Goal: Information Seeking & Learning: Learn about a topic

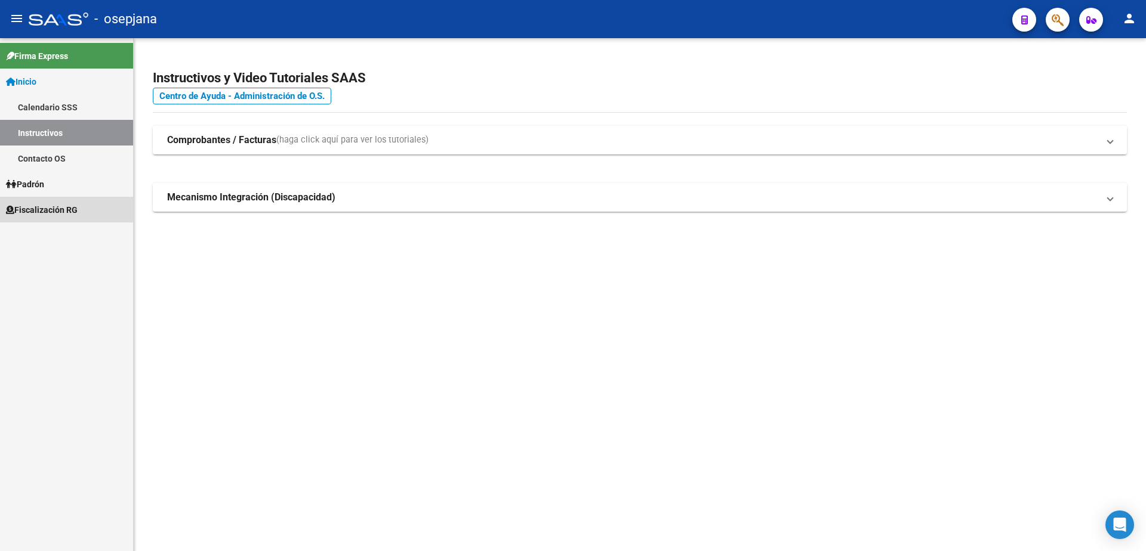
click at [69, 214] on span "Fiscalización RG" at bounding box center [42, 209] width 72 height 13
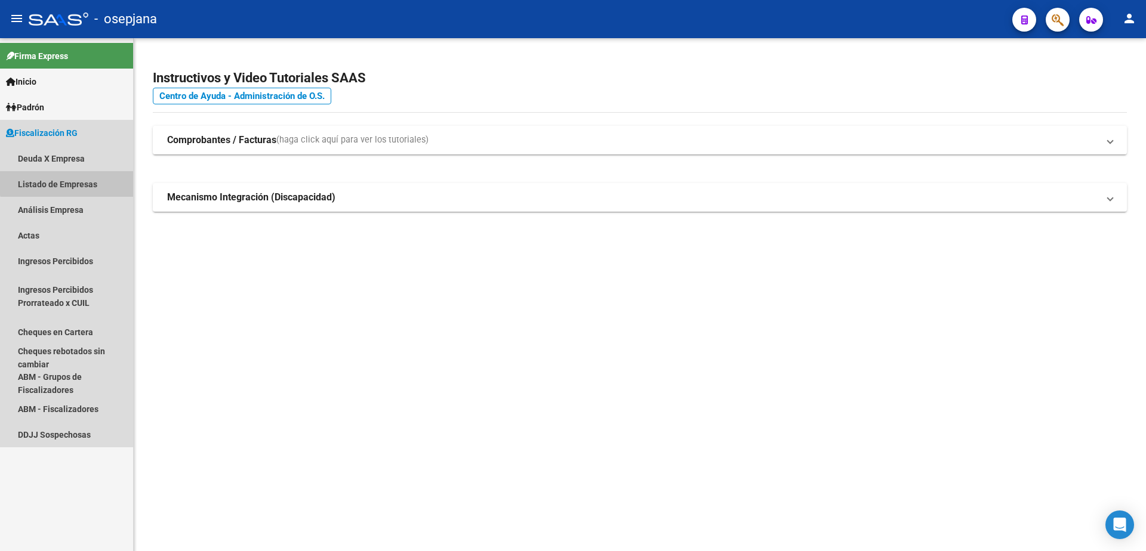
click at [91, 175] on link "Listado de Empresas" at bounding box center [66, 184] width 133 height 26
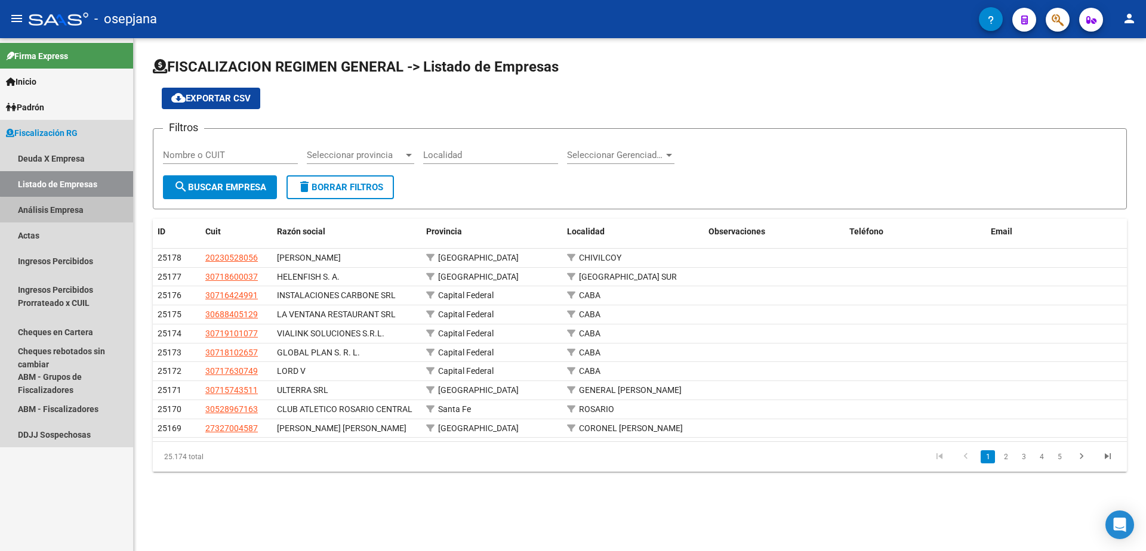
click at [75, 210] on link "Análisis Empresa" at bounding box center [66, 210] width 133 height 26
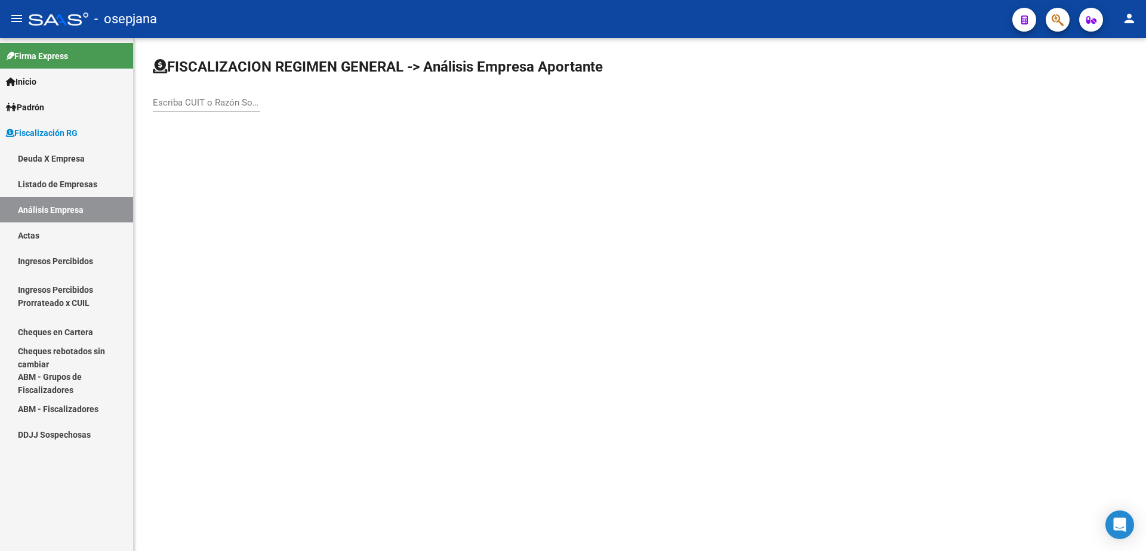
click at [242, 97] on div "Escriba CUIT o Razón Social para buscar" at bounding box center [206, 99] width 107 height 26
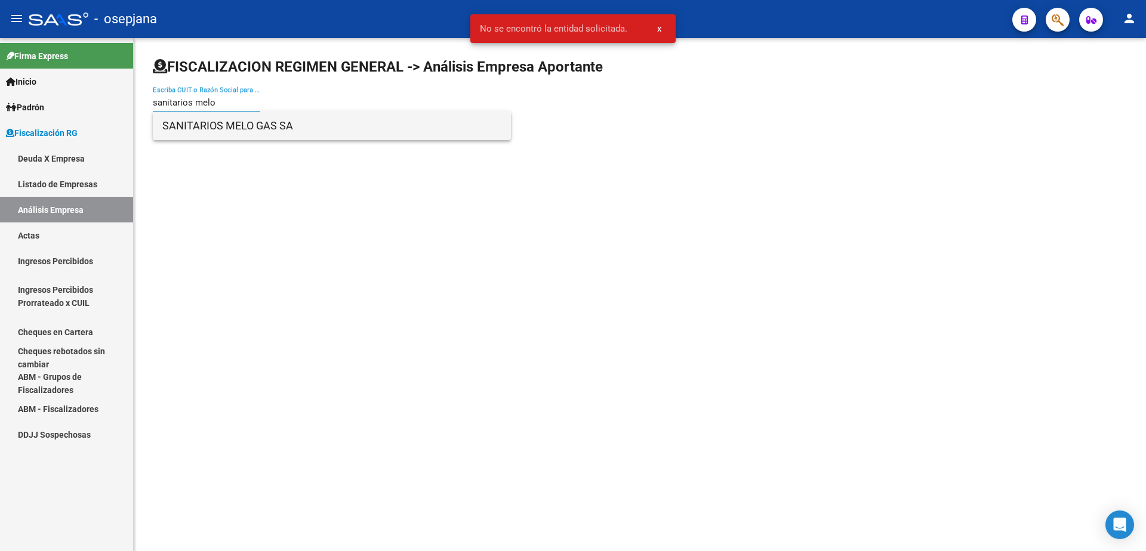
type input "sanitarios melo"
click at [235, 114] on span "SANITARIOS MELO GAS SA" at bounding box center [331, 126] width 339 height 29
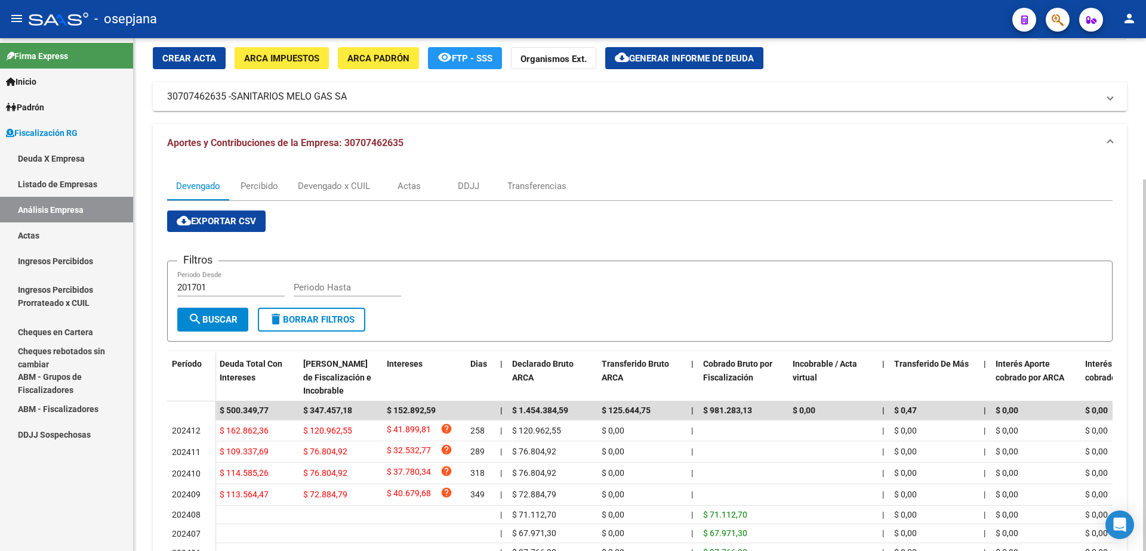
scroll to position [60, 0]
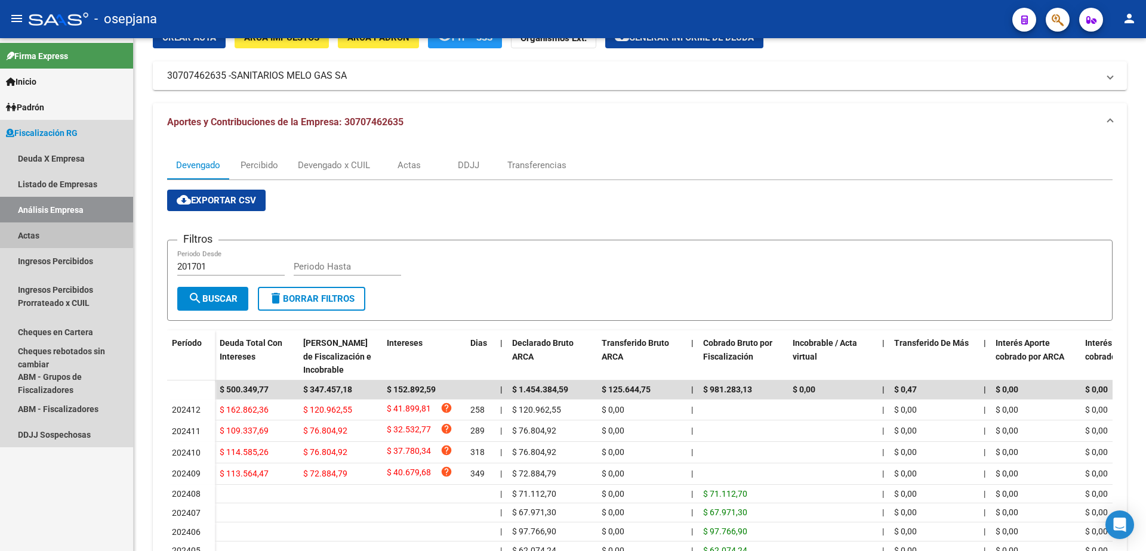
click at [36, 233] on link "Actas" at bounding box center [66, 236] width 133 height 26
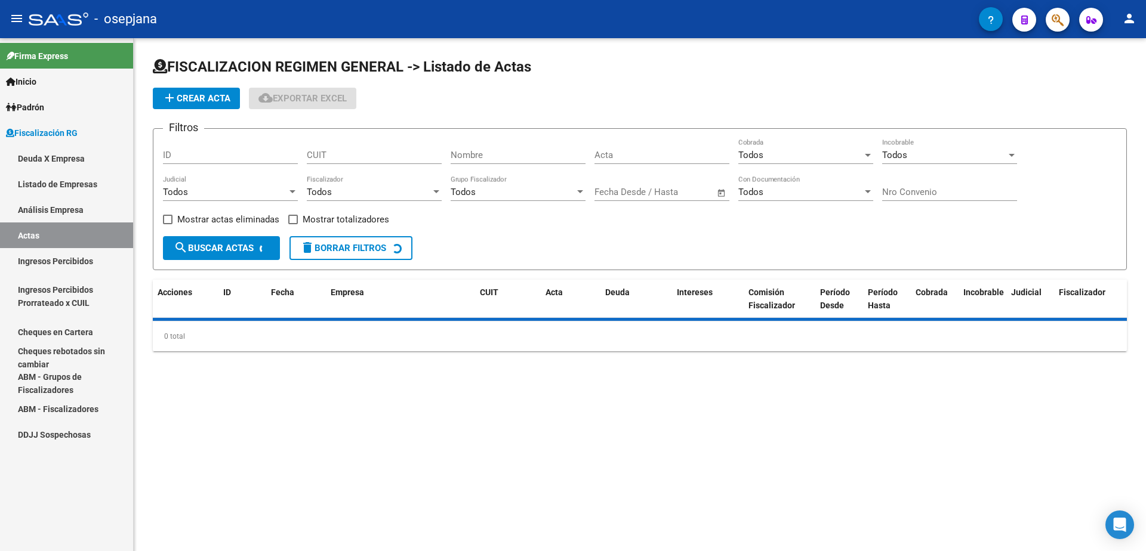
click at [55, 208] on link "Análisis Empresa" at bounding box center [66, 210] width 133 height 26
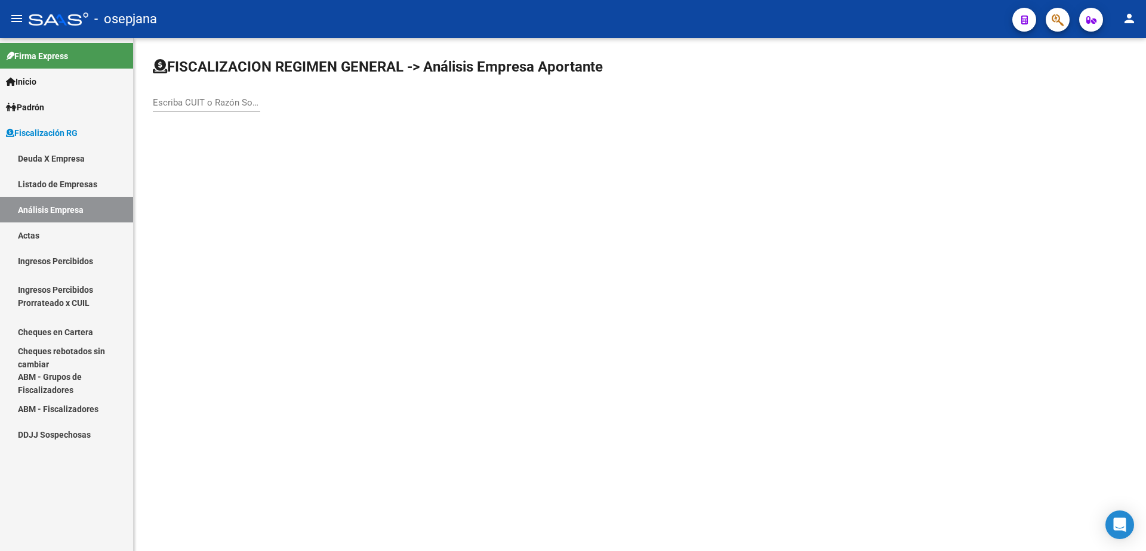
click at [234, 98] on input "Escriba CUIT o Razón Social para buscar" at bounding box center [206, 102] width 107 height 11
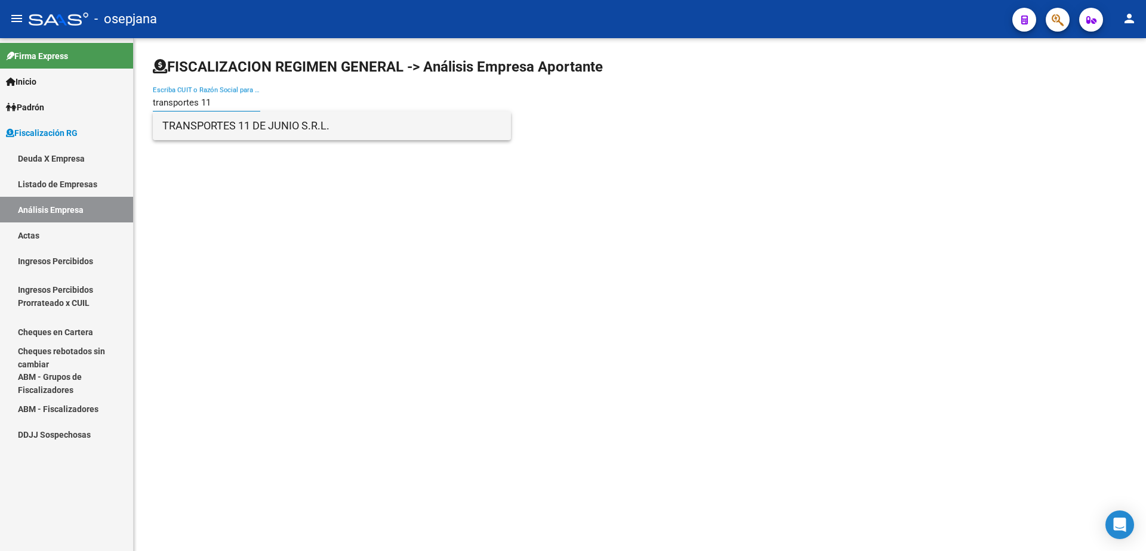
type input "transportes 11"
click at [249, 119] on span "TRANSPORTES 11 DE JUNIO S.R.L." at bounding box center [331, 126] width 339 height 29
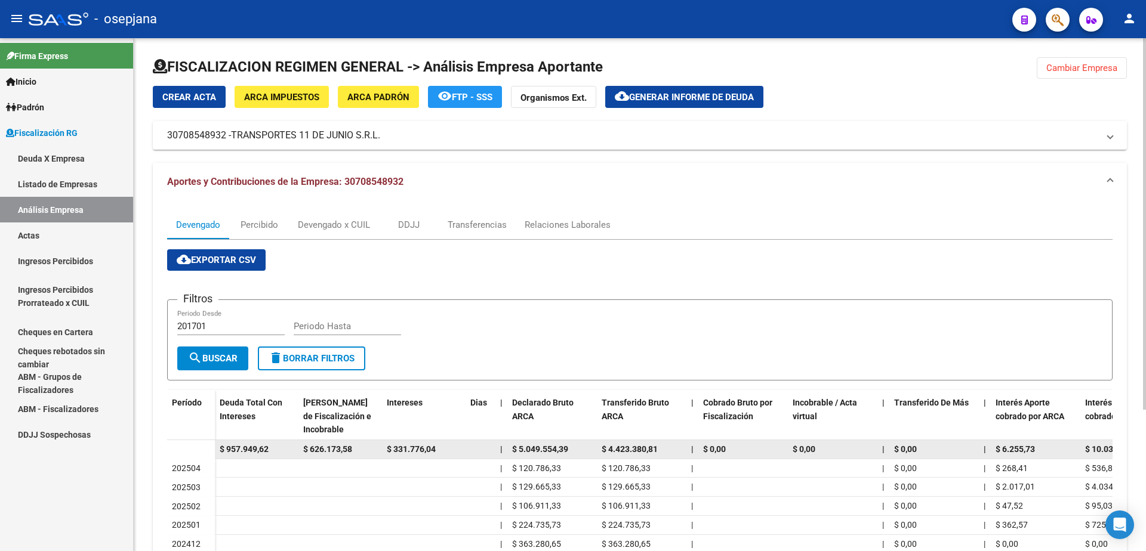
scroll to position [179, 0]
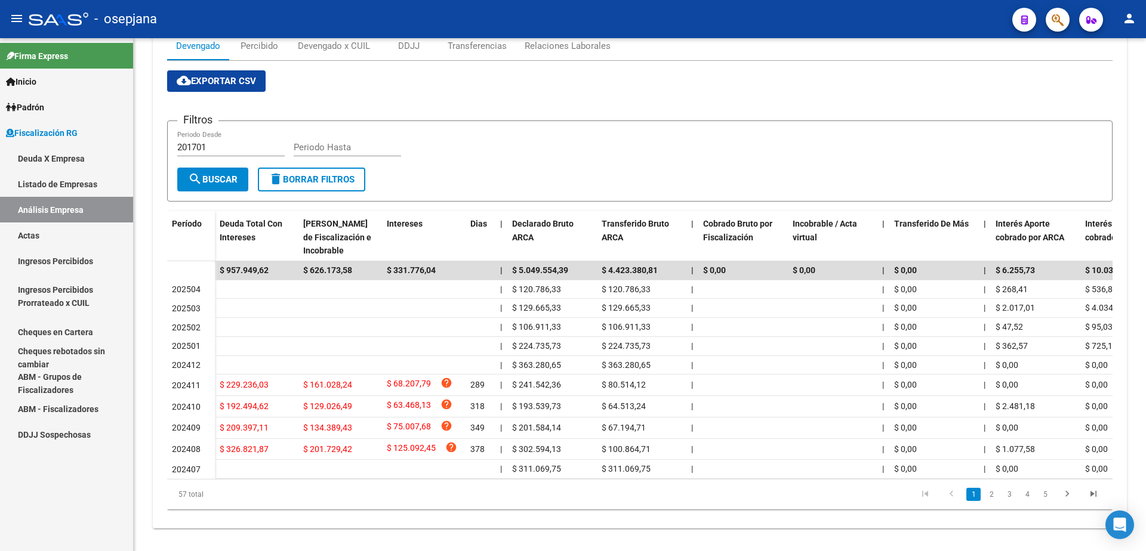
click at [34, 226] on link "Actas" at bounding box center [66, 236] width 133 height 26
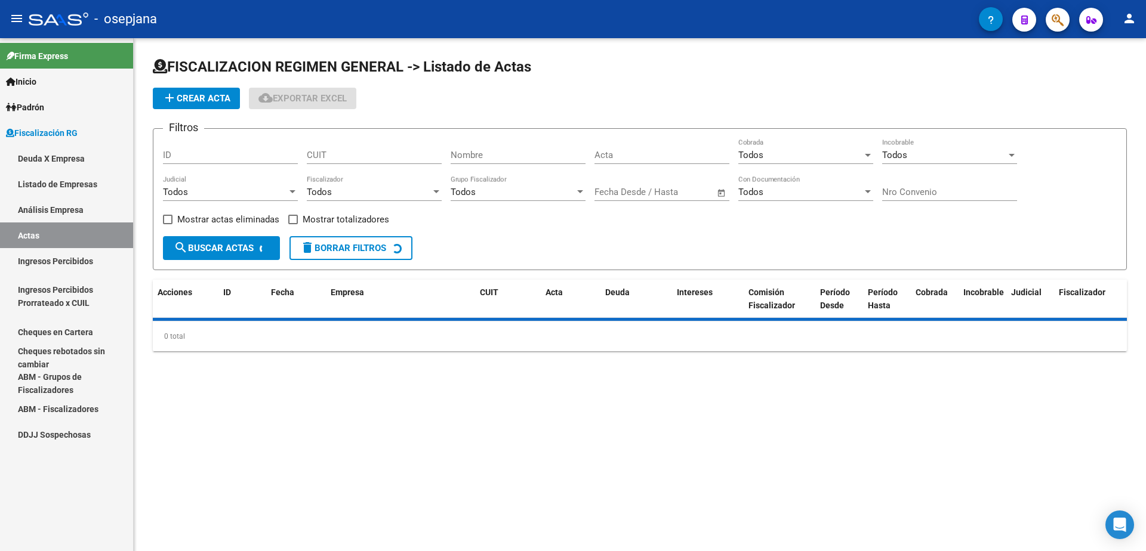
click at [45, 211] on link "Análisis Empresa" at bounding box center [66, 210] width 133 height 26
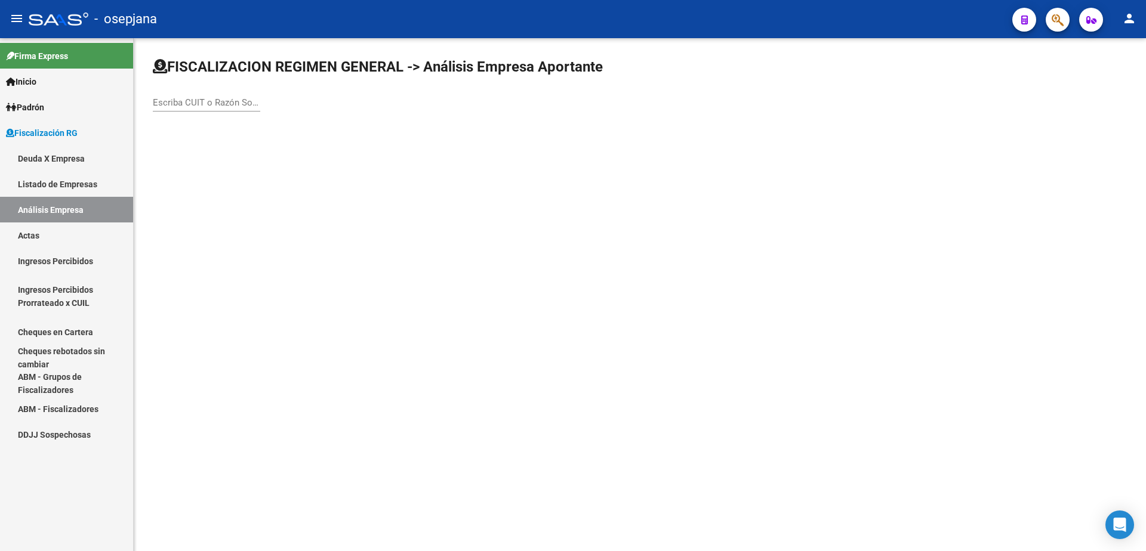
click at [196, 101] on input "Escriba CUIT o Razón Social para buscar" at bounding box center [206, 102] width 107 height 11
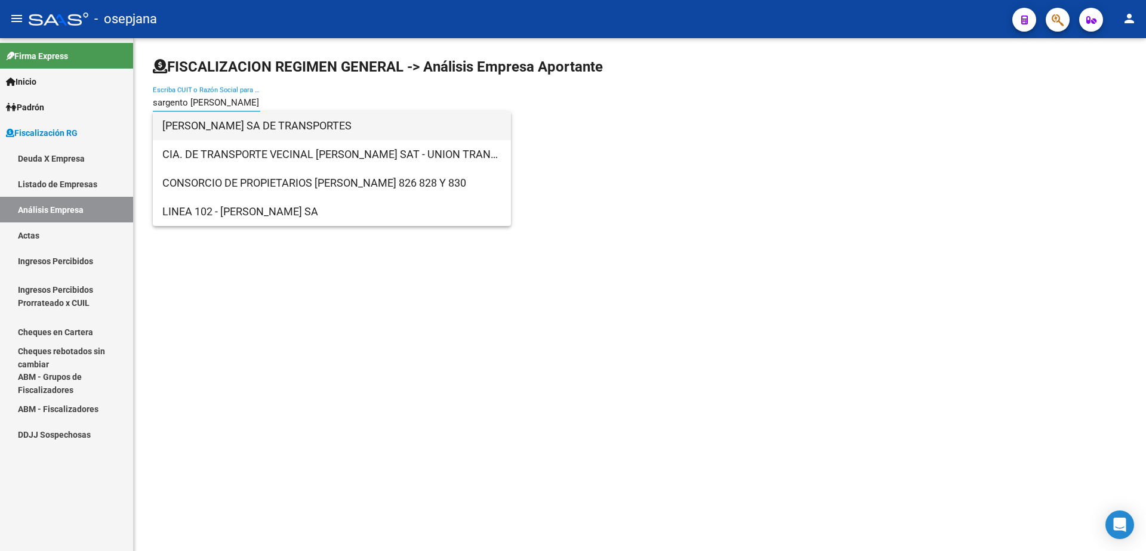
type input "sargento cabra"
click at [287, 128] on span "[PERSON_NAME] DE TRANSPORTES" at bounding box center [331, 126] width 339 height 29
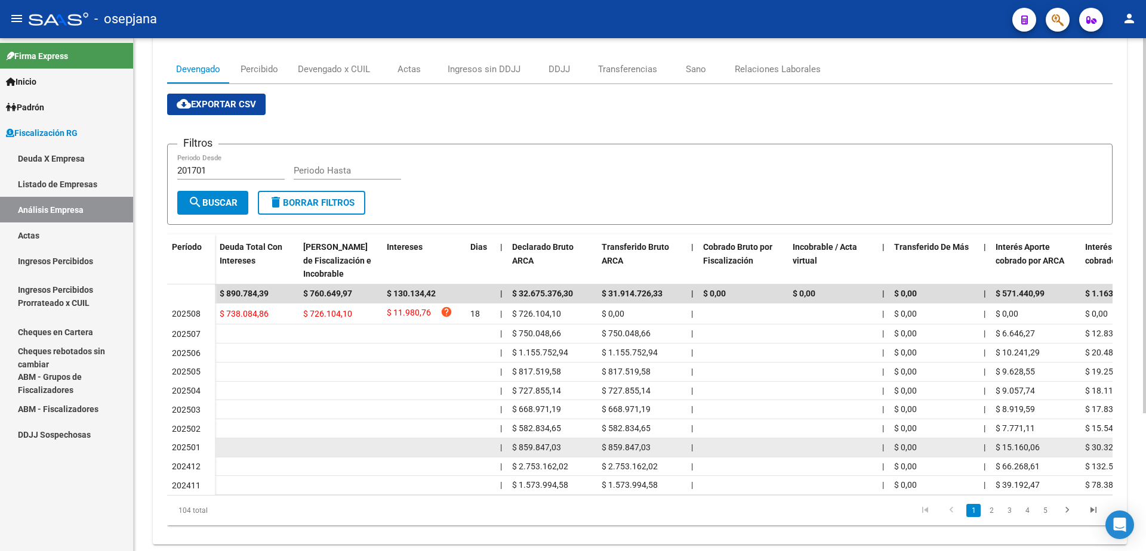
scroll to position [119, 0]
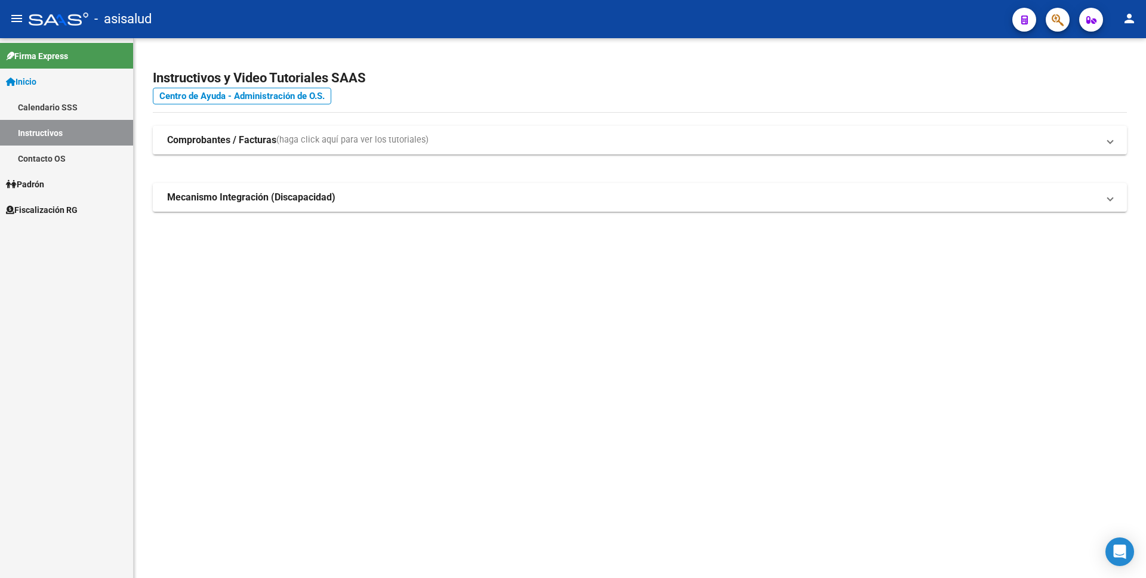
click at [67, 206] on span "Fiscalización RG" at bounding box center [42, 209] width 72 height 13
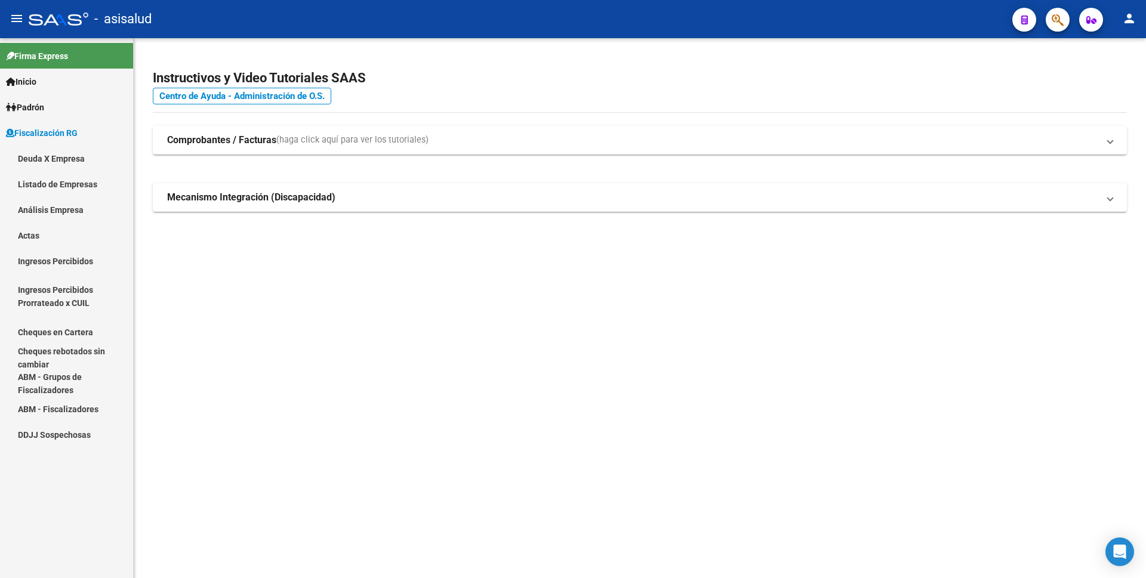
click at [72, 215] on link "Análisis Empresa" at bounding box center [66, 210] width 133 height 26
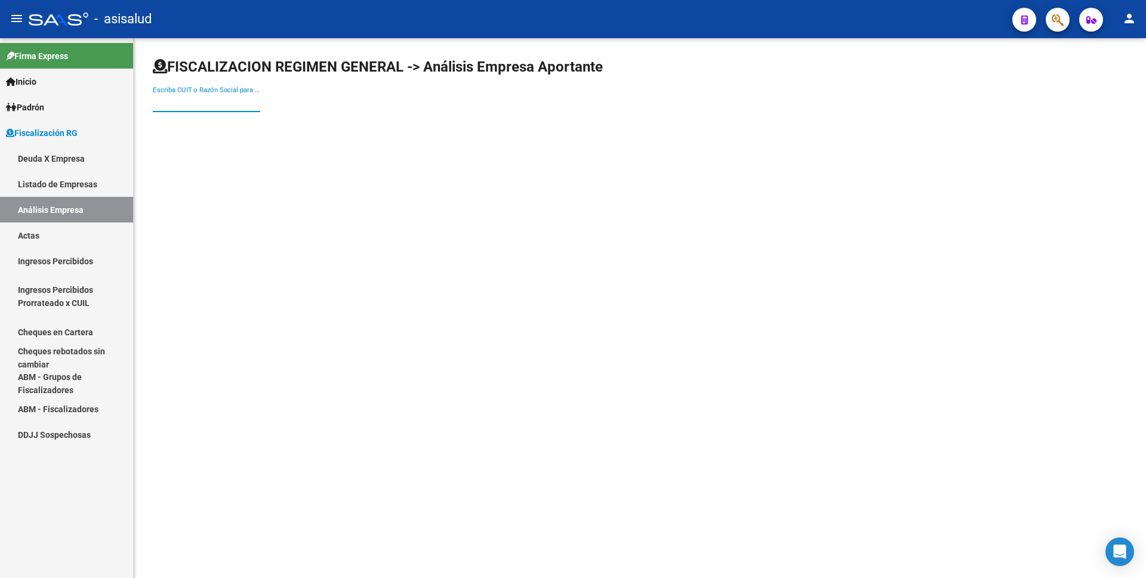
click at [208, 100] on input "Escriba CUIT o Razón Social para buscar" at bounding box center [206, 102] width 107 height 11
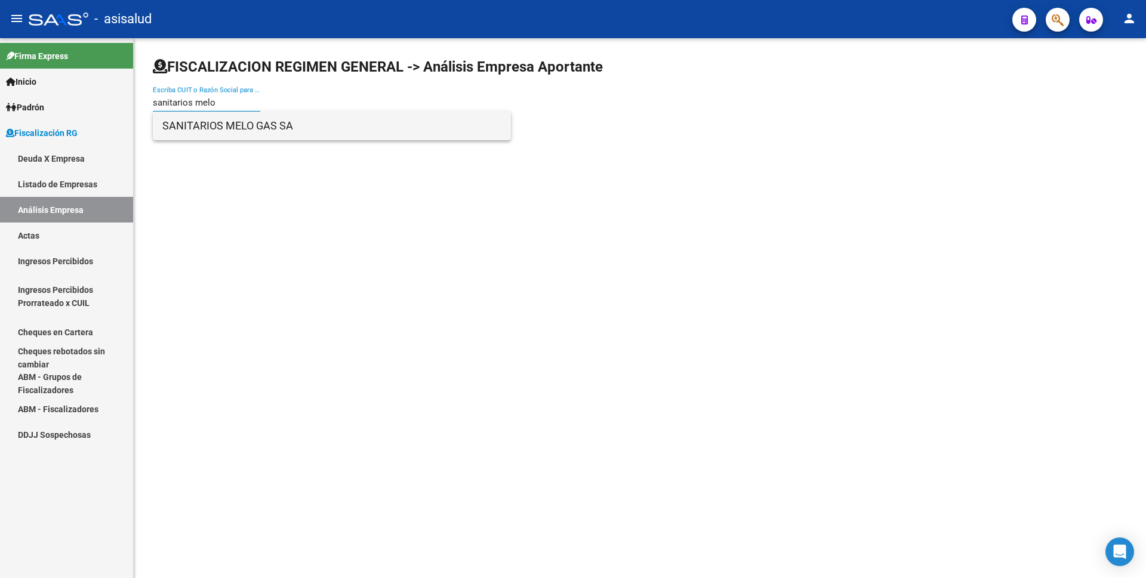
type input "sanitarios melo"
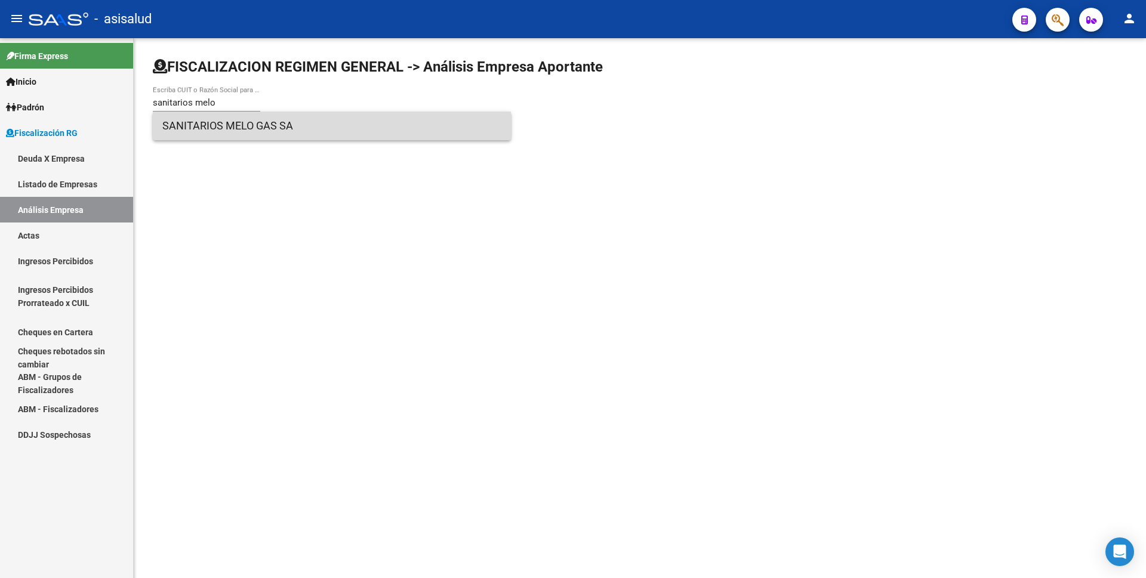
click at [235, 128] on span "SANITARIOS MELO GAS SA" at bounding box center [331, 126] width 339 height 29
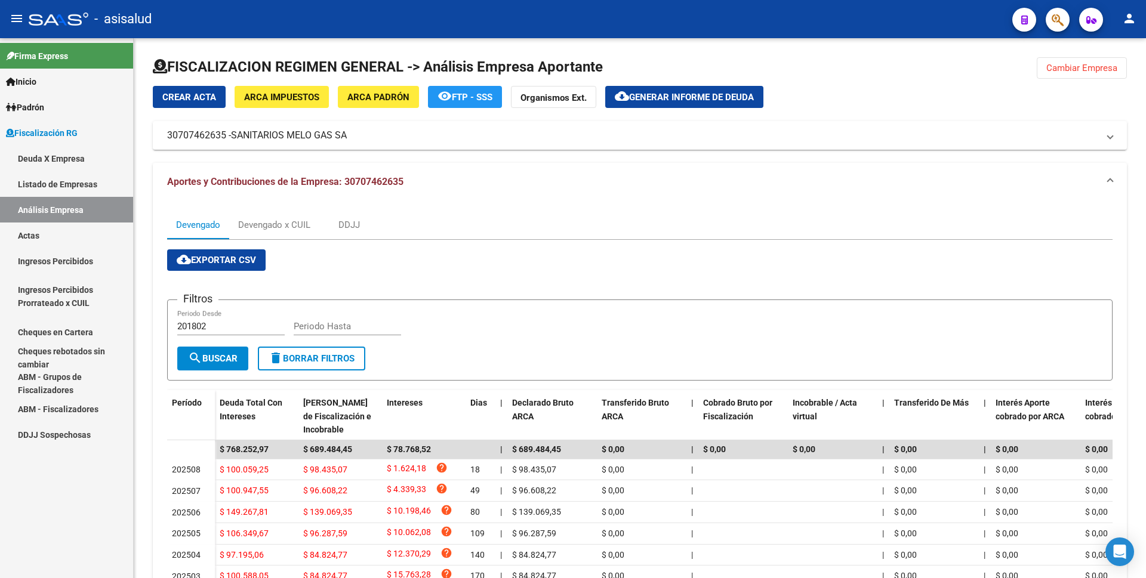
drag, startPoint x: 56, startPoint y: 228, endPoint x: 72, endPoint y: 211, distance: 23.2
click at [56, 229] on link "Actas" at bounding box center [66, 236] width 133 height 26
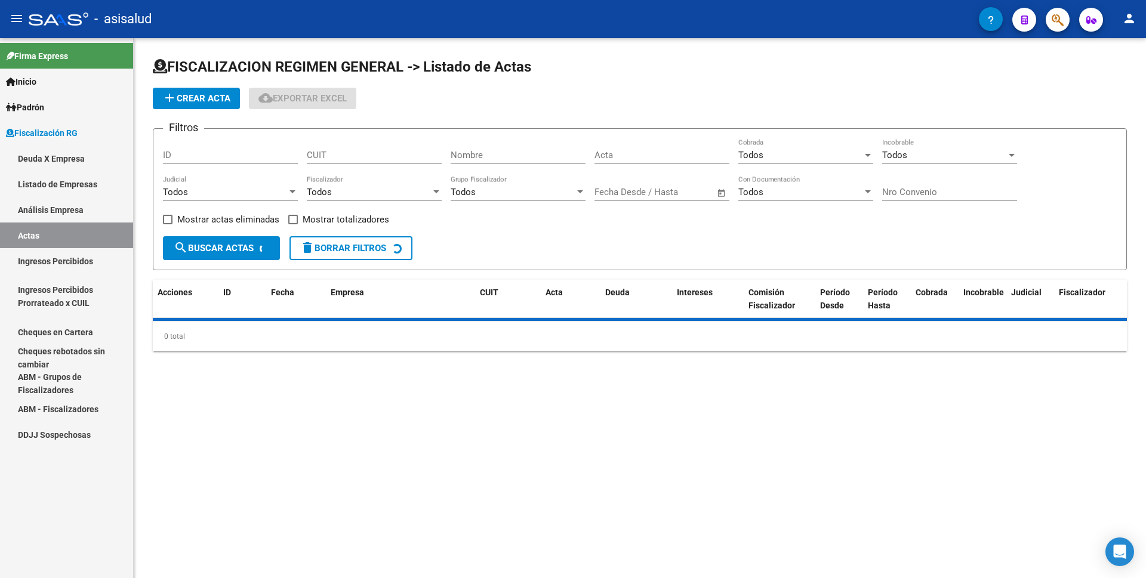
click at [72, 211] on link "Análisis Empresa" at bounding box center [66, 210] width 133 height 26
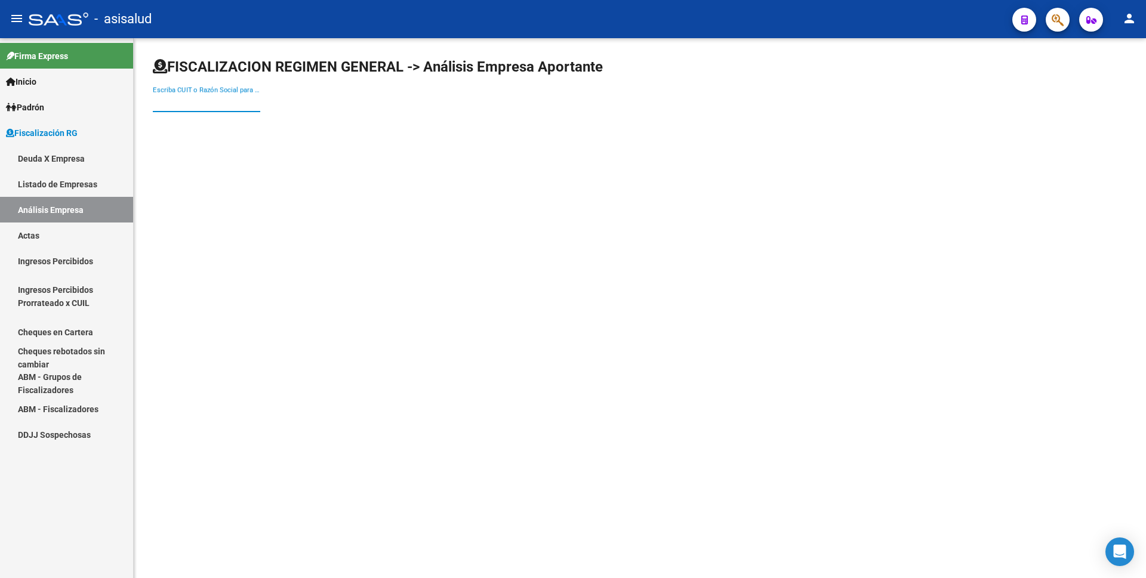
click at [237, 106] on input "Escriba CUIT o Razón Social para buscar" at bounding box center [206, 102] width 107 height 11
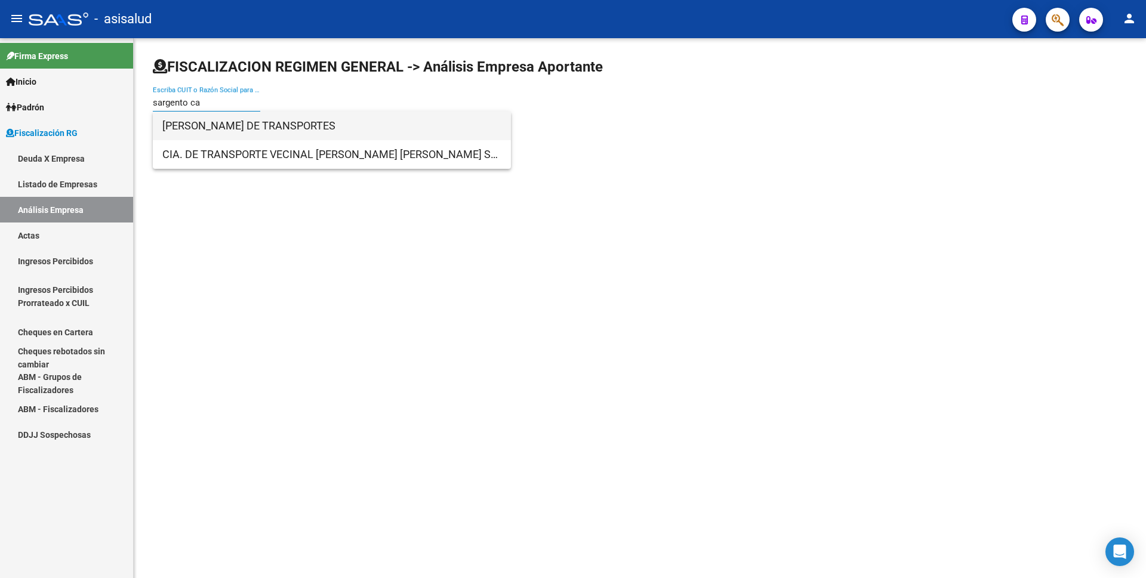
type input "sargento ca"
click at [296, 132] on span "[PERSON_NAME] DE TRANSPORTES" at bounding box center [331, 126] width 339 height 29
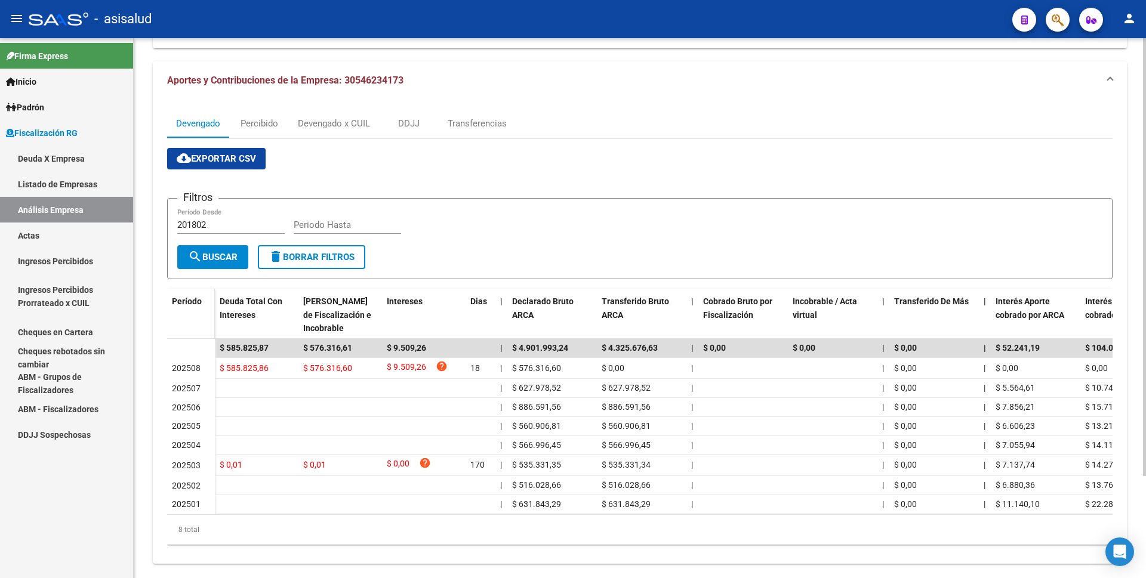
scroll to position [126, 0]
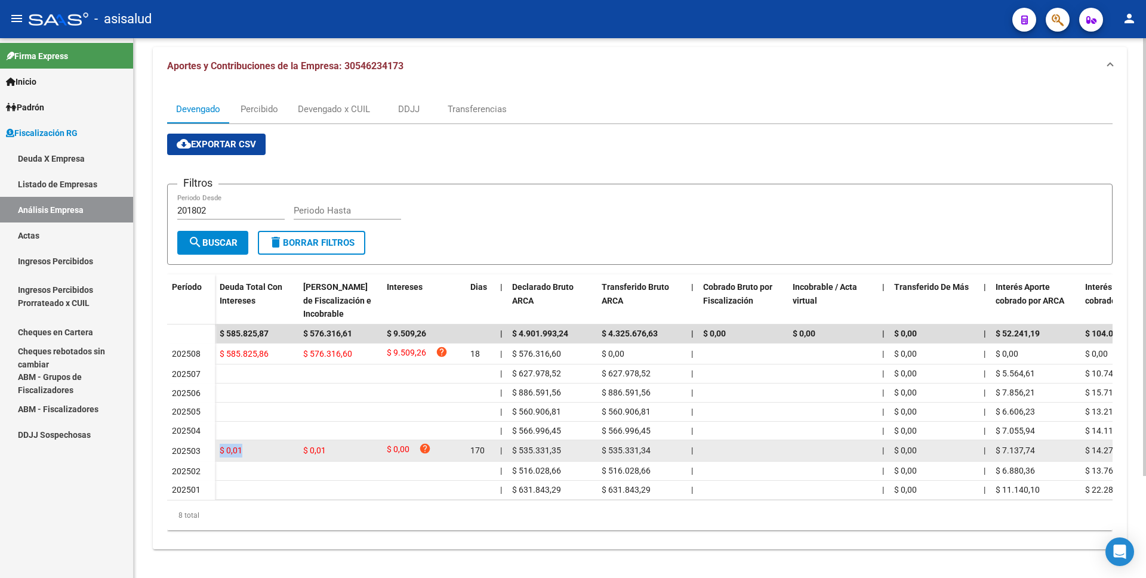
drag, startPoint x: 220, startPoint y: 441, endPoint x: 244, endPoint y: 444, distance: 24.1
click at [244, 444] on div "$ 0,01" at bounding box center [257, 451] width 74 height 14
drag, startPoint x: 304, startPoint y: 442, endPoint x: 328, endPoint y: 445, distance: 24.0
click at [328, 445] on div "$ 0,01" at bounding box center [340, 451] width 74 height 14
drag, startPoint x: 387, startPoint y: 441, endPoint x: 419, endPoint y: 446, distance: 32.7
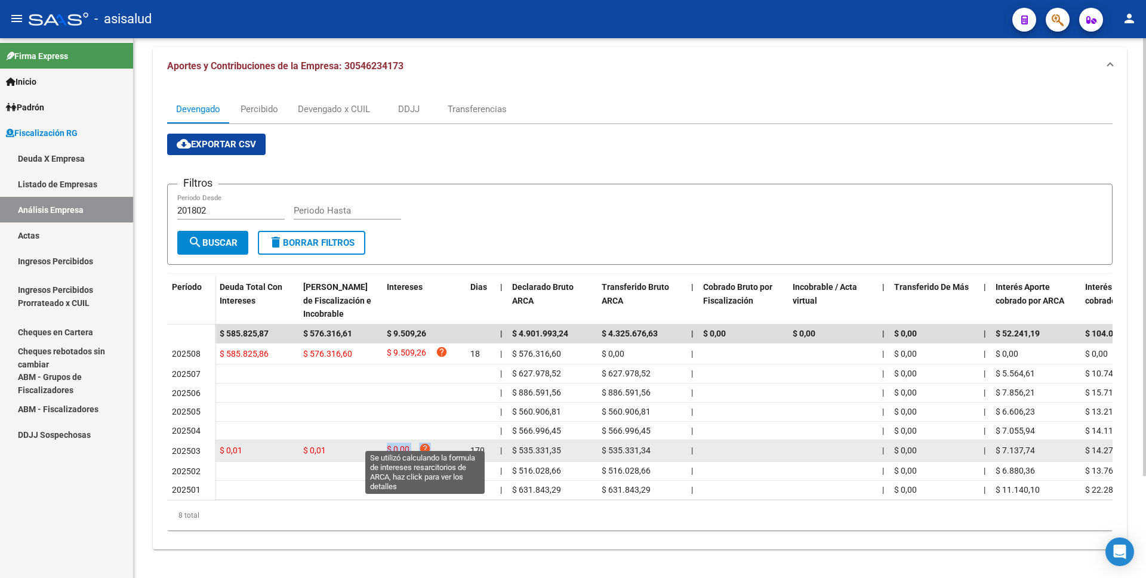
click at [419, 446] on div "$ 0,00 help" at bounding box center [424, 451] width 74 height 16
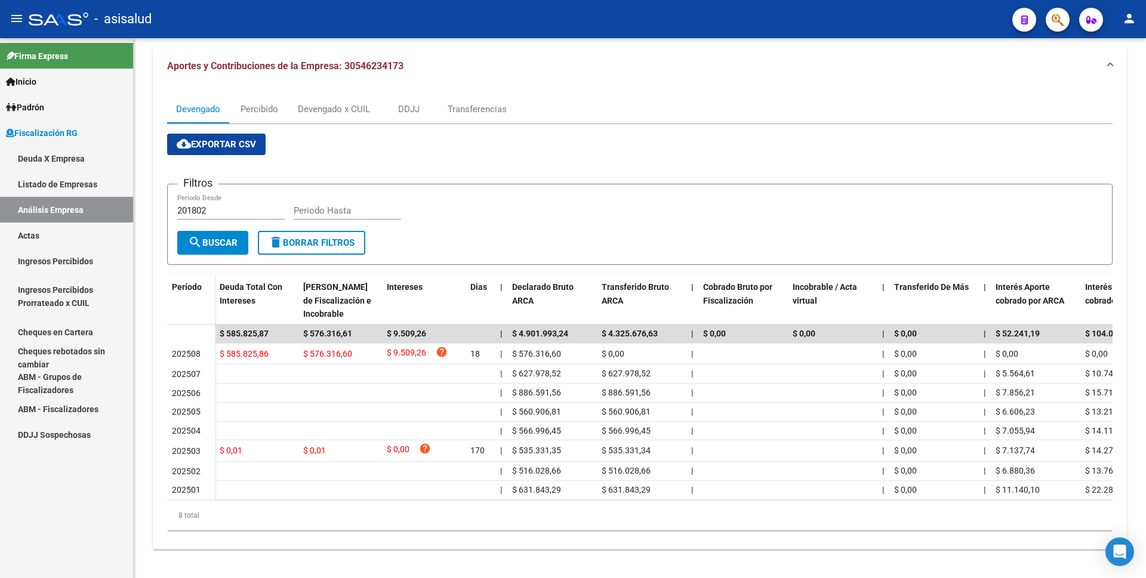
click at [67, 527] on div "Firma Express Inicio Calendario SSS Instructivos Contacto OS Padrón Análisis Af…" at bounding box center [66, 308] width 133 height 540
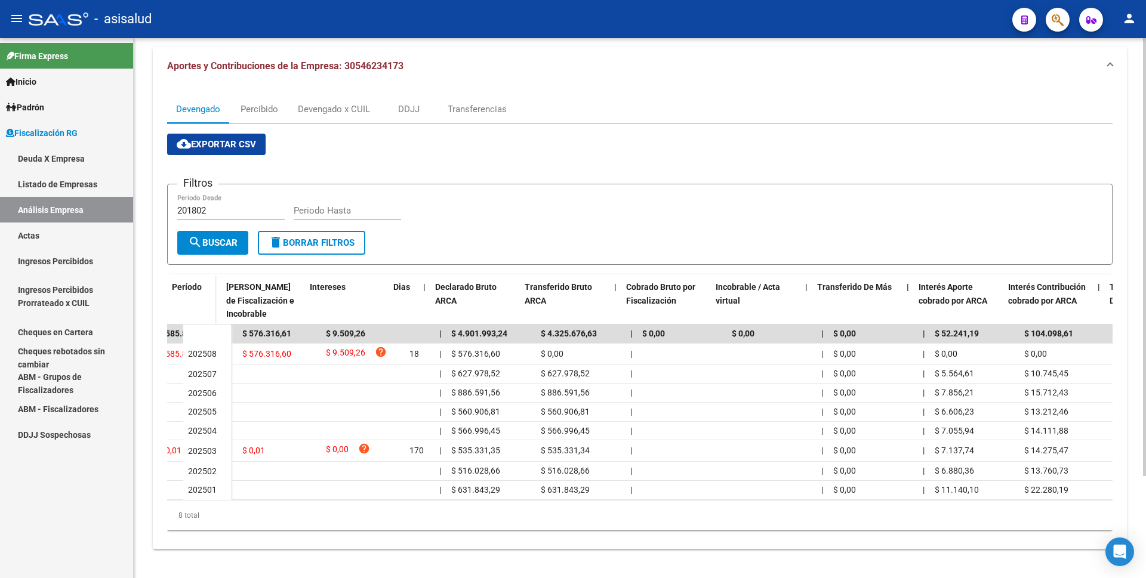
scroll to position [0, 0]
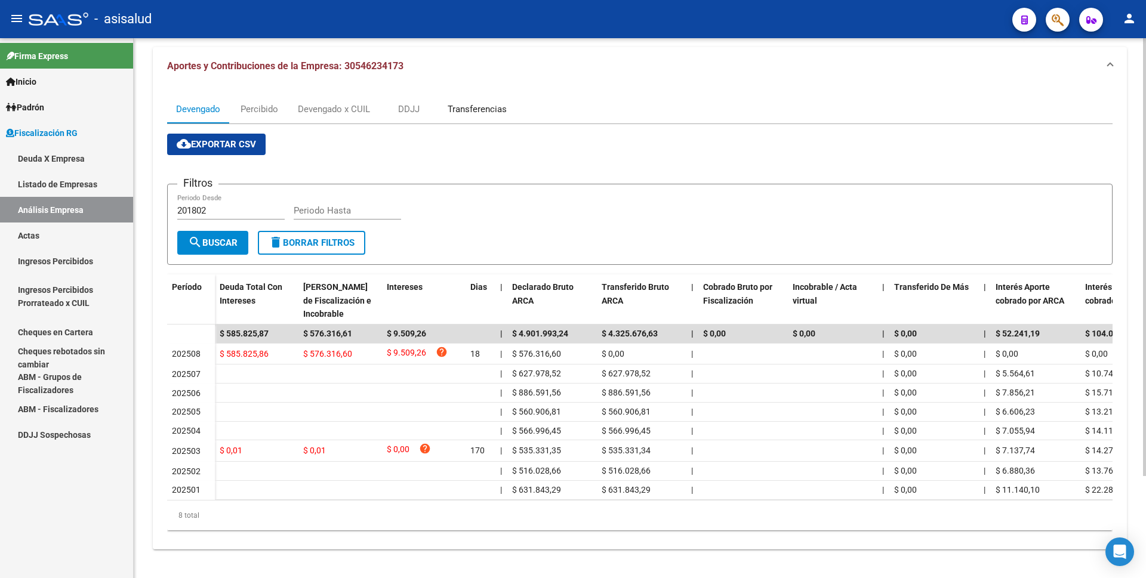
click at [464, 103] on div "Transferencias" at bounding box center [476, 109] width 59 height 13
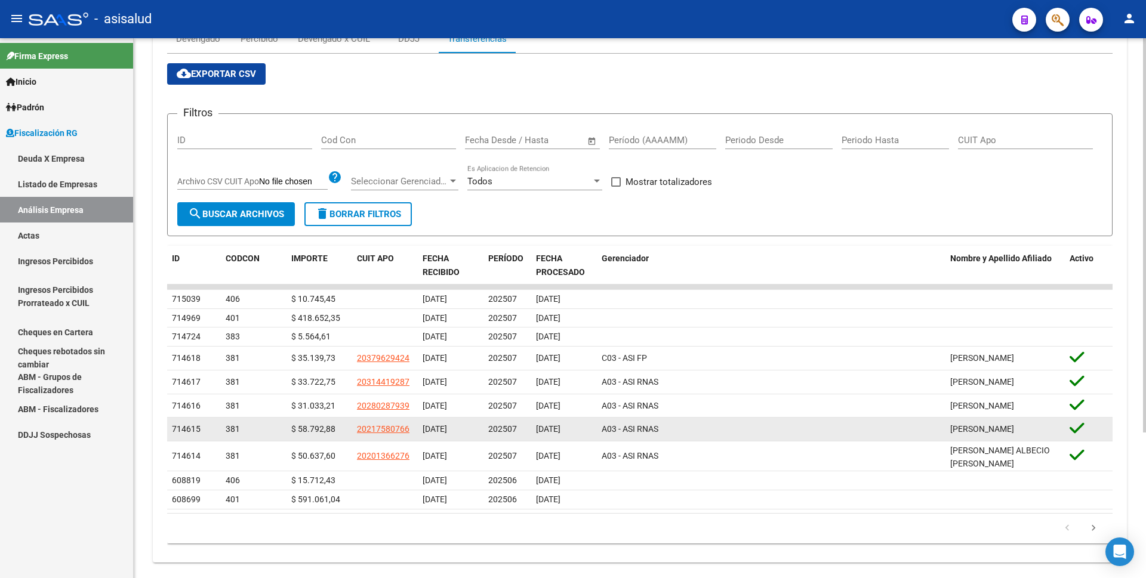
scroll to position [199, 0]
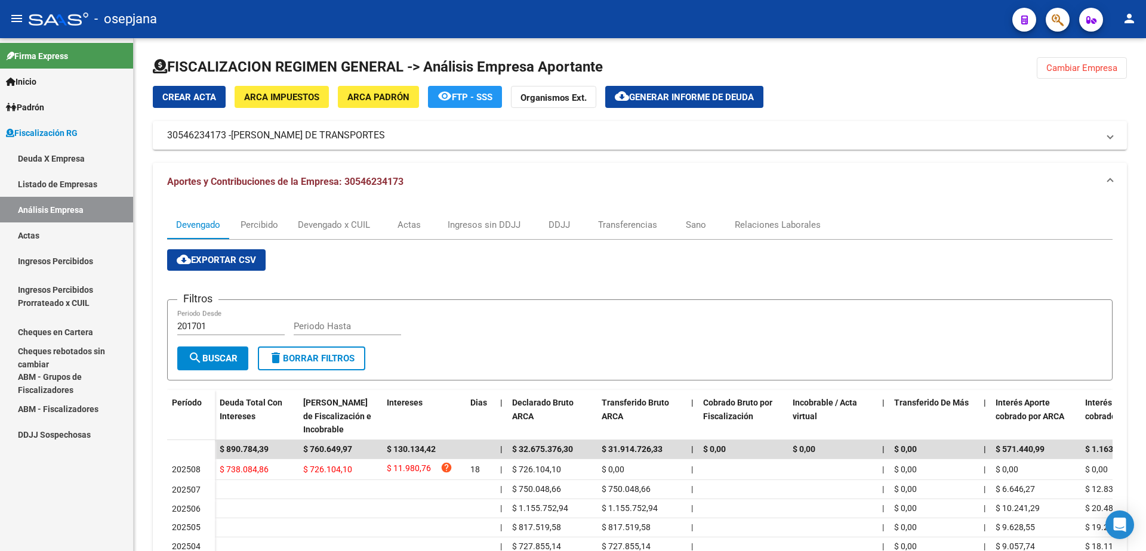
scroll to position [119, 0]
